Goal: Task Accomplishment & Management: Manage account settings

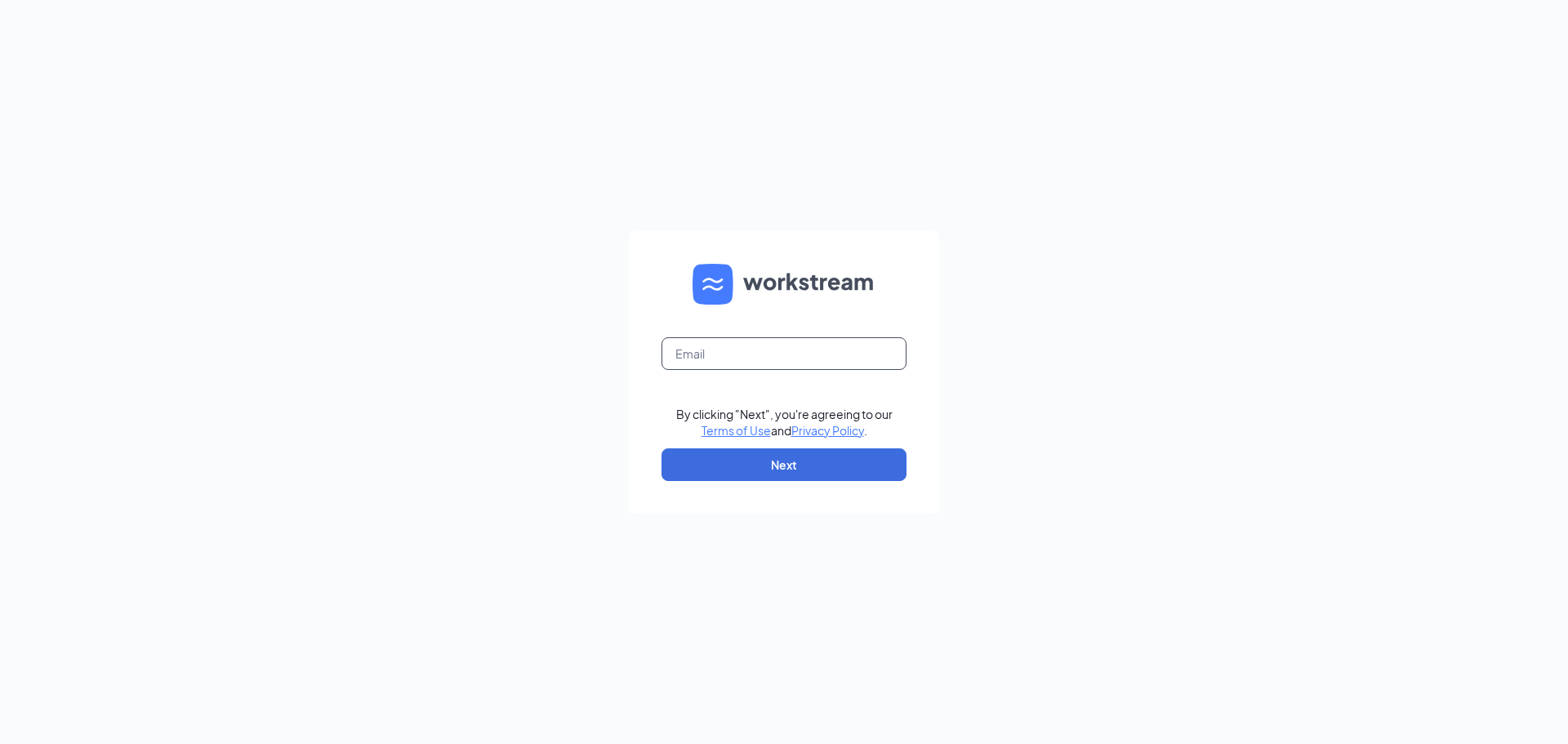
click at [848, 358] on input "text" at bounding box center [784, 353] width 245 height 33
type input "[EMAIL_ADDRESS][DOMAIN_NAME]"
click at [792, 468] on button "Next" at bounding box center [784, 465] width 245 height 33
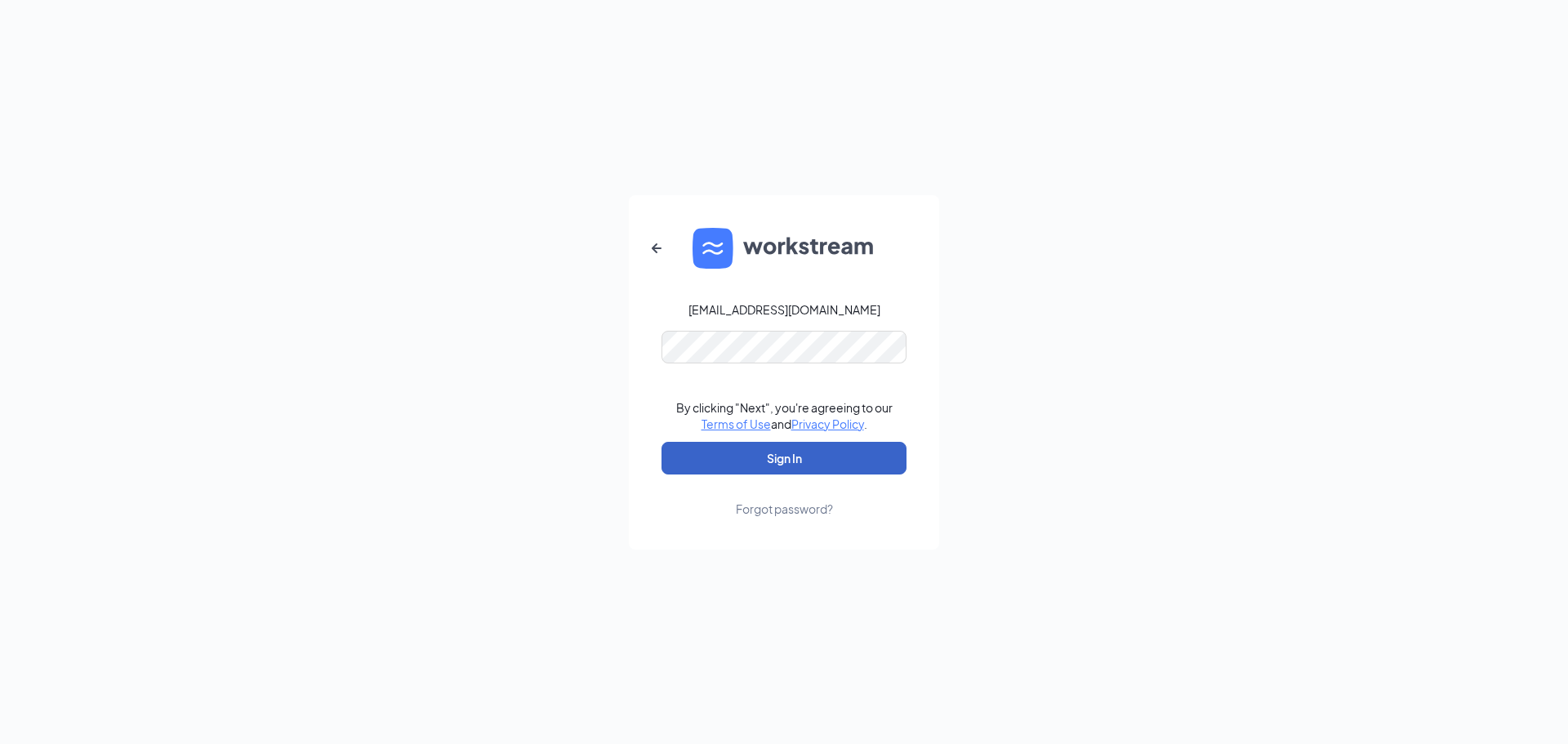
click at [774, 461] on button "Sign In" at bounding box center [784, 458] width 245 height 33
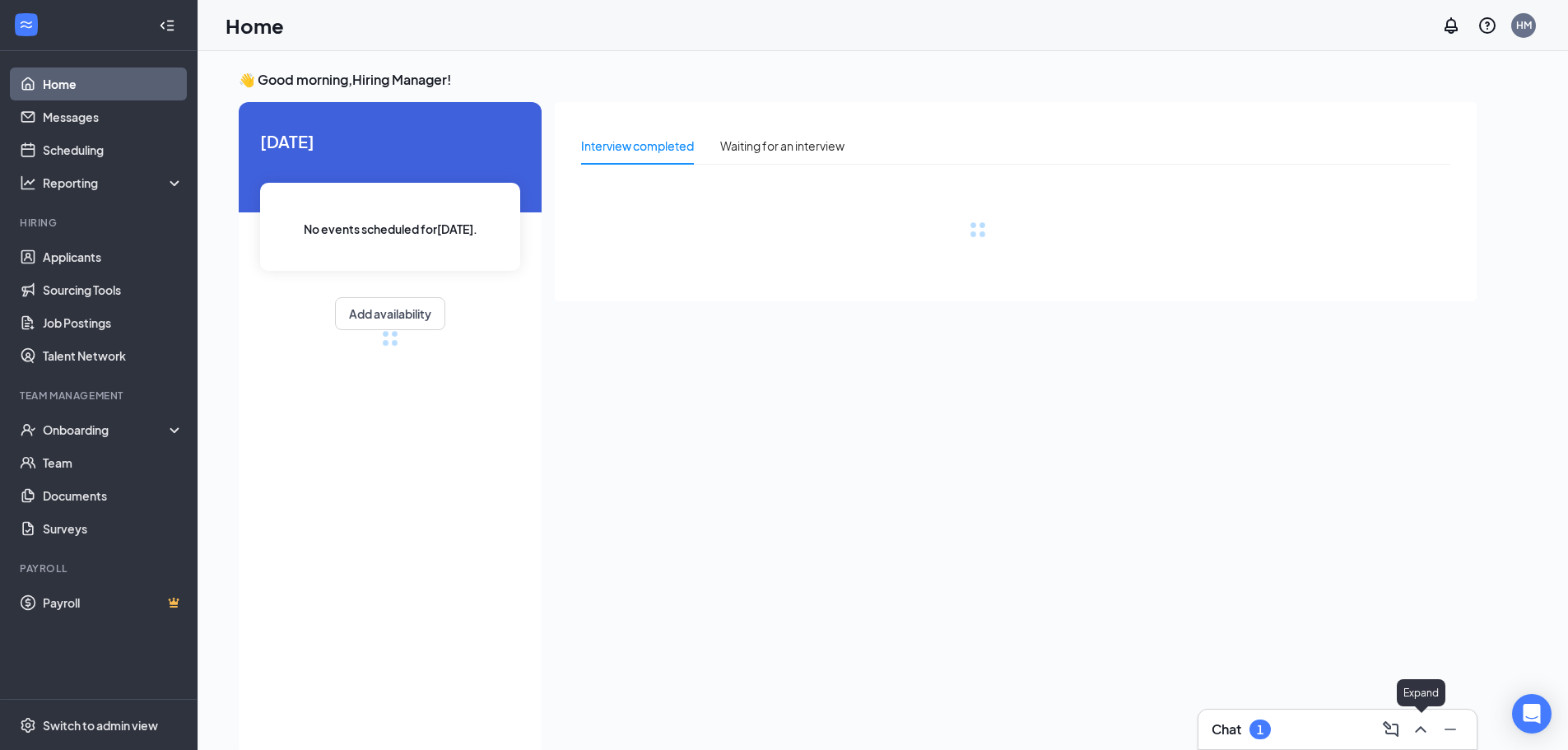
click at [1428, 732] on icon "ChevronUp" at bounding box center [1421, 729] width 20 height 20
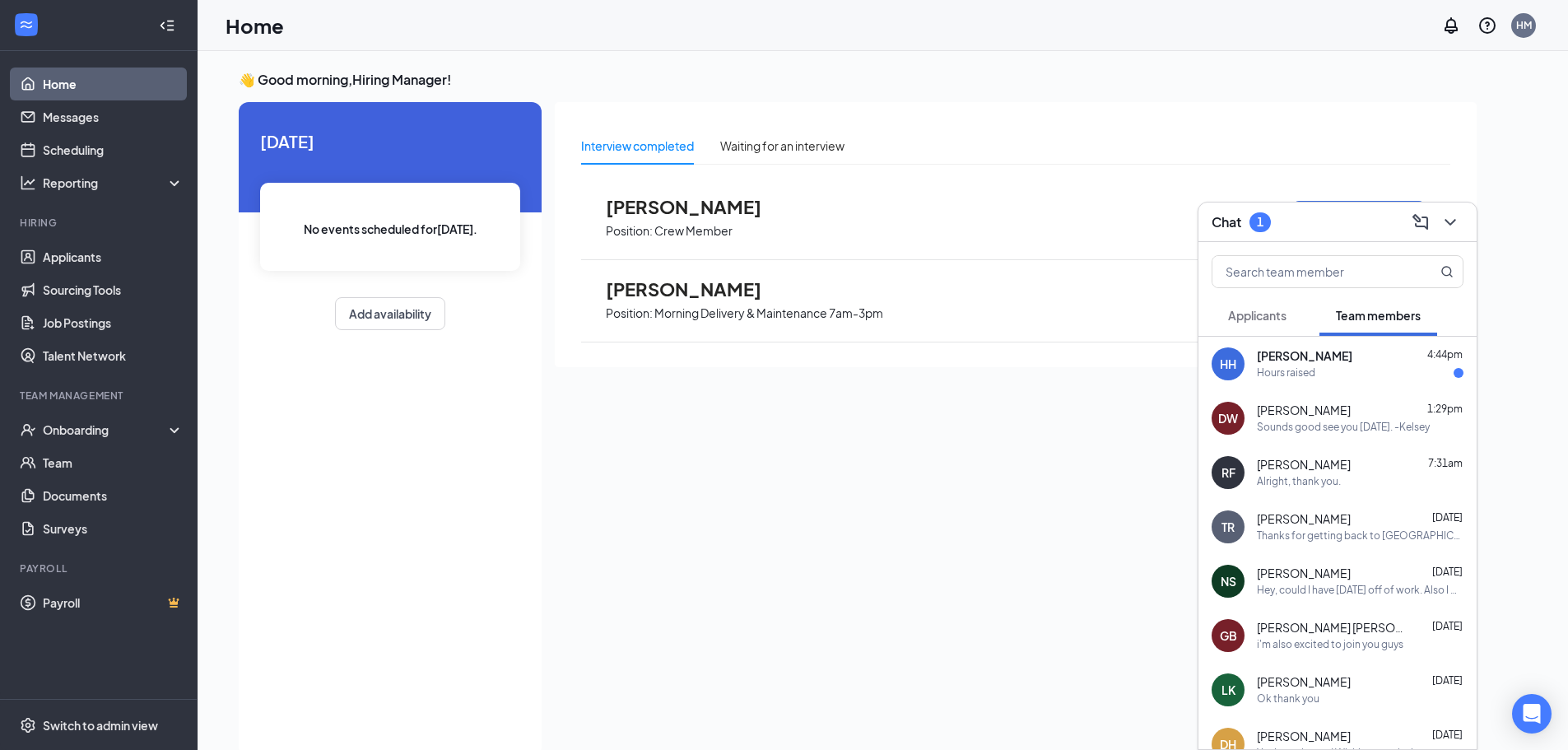
click at [1394, 379] on div "Hours raised" at bounding box center [1360, 373] width 207 height 14
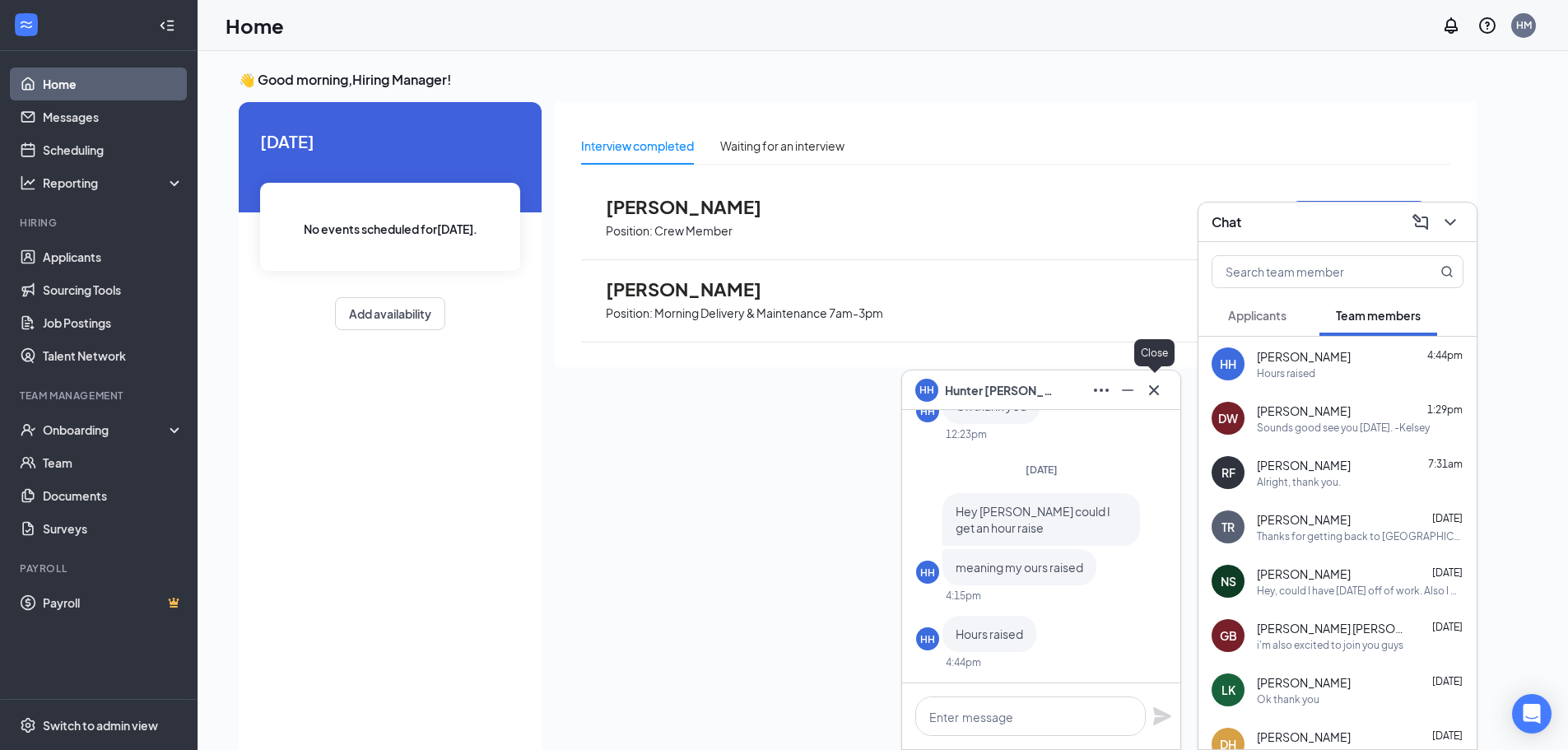
click at [1155, 397] on icon "Cross" at bounding box center [1154, 390] width 20 height 20
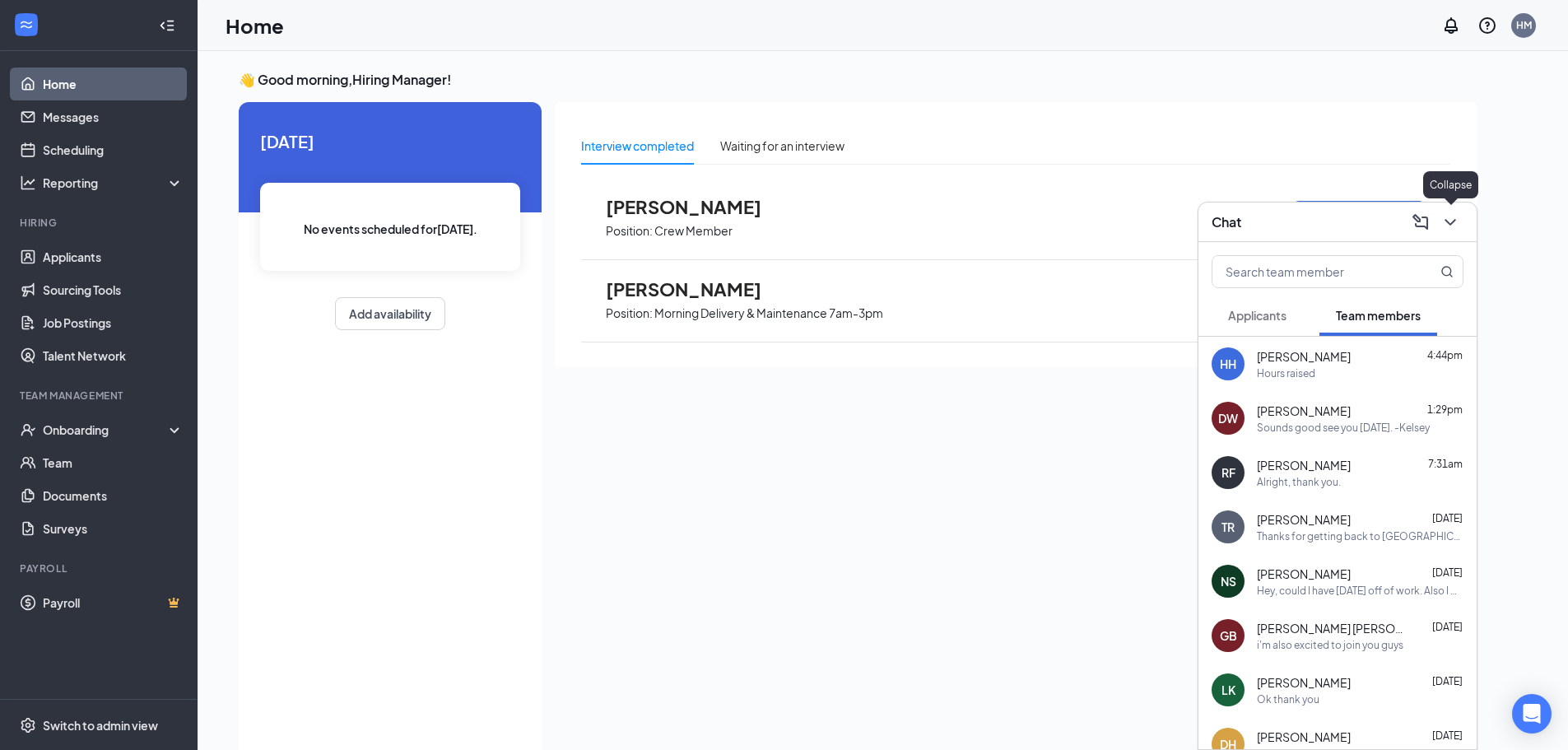
click at [1454, 221] on icon "ChevronDown" at bounding box center [1450, 222] width 20 height 20
